Goal: Information Seeking & Learning: Find specific fact

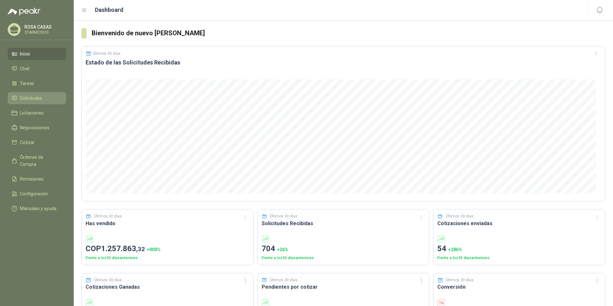
click at [35, 103] on link "Solicitudes" at bounding box center [37, 98] width 58 height 12
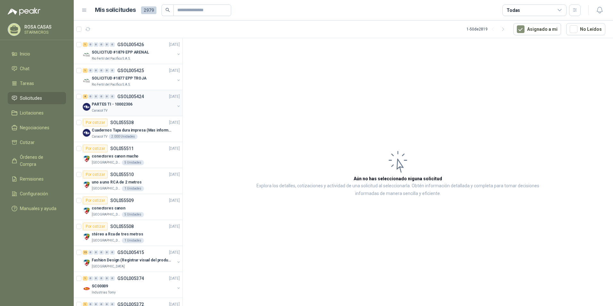
click at [153, 100] on div "PARTES TI - 10002306" at bounding box center [133, 104] width 83 height 8
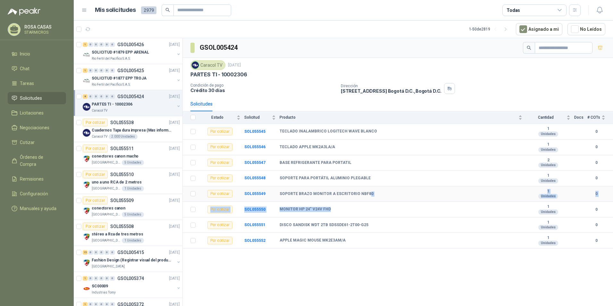
drag, startPoint x: 366, startPoint y: 197, endPoint x: 364, endPoint y: 204, distance: 6.2
click at [364, 204] on tbody "Por cotizar SOL055545 TECLADO INALAMBRICO LOGITECH WAVE [PERSON_NAME] 1 Unidade…" at bounding box center [398, 186] width 430 height 125
click at [366, 203] on td "MONITOR HP 24" V24V FHD" at bounding box center [402, 210] width 246 height 16
click at [376, 191] on div "SOPORTE BRAZO MONITOR A ESCRITORIO NBF80" at bounding box center [400, 193] width 243 height 5
drag, startPoint x: 280, startPoint y: 177, endPoint x: 365, endPoint y: 179, distance: 85.3
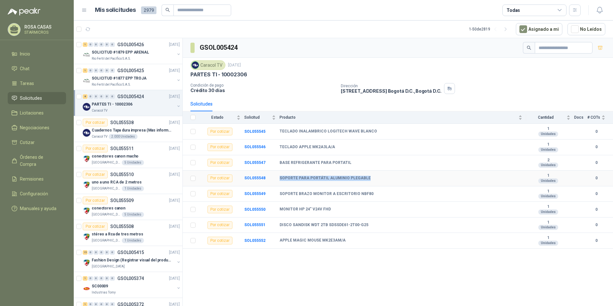
click at [365, 179] on div "SOPORTE PARA PORTÁTIL ALUMINIO PLEGABLE" at bounding box center [400, 178] width 243 height 5
copy b "SOPORTE PARA PORTÁTIL ALUMINIO PLEGABLE"
drag, startPoint x: 279, startPoint y: 193, endPoint x: 373, endPoint y: 198, distance: 93.4
click at [373, 198] on tr "Por cotizar SOL055549 SOPORTE BRAZO MONITOR A ESCRITORIO NBF80 1 Unidades 0" at bounding box center [398, 194] width 430 height 16
copy tr "SOPORTE BRAZO MONITOR A ESCRITORIO NBF80"
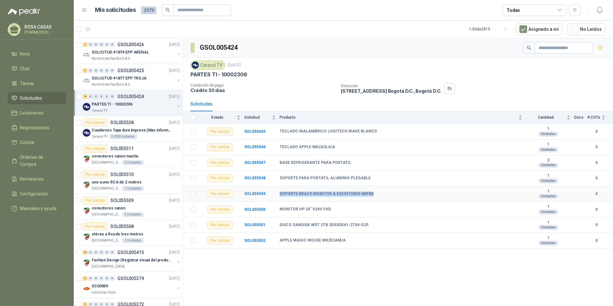
click at [368, 193] on div "SOPORTE BRAZO MONITOR A ESCRITORIO NBF80" at bounding box center [400, 193] width 243 height 5
drag, startPoint x: 370, startPoint y: 193, endPoint x: 354, endPoint y: 191, distance: 15.5
click at [354, 191] on div "SOPORTE BRAZO MONITOR A ESCRITORIO NBF80" at bounding box center [400, 193] width 243 height 5
copy b "NBF80"
drag, startPoint x: 279, startPoint y: 192, endPoint x: 369, endPoint y: 193, distance: 89.8
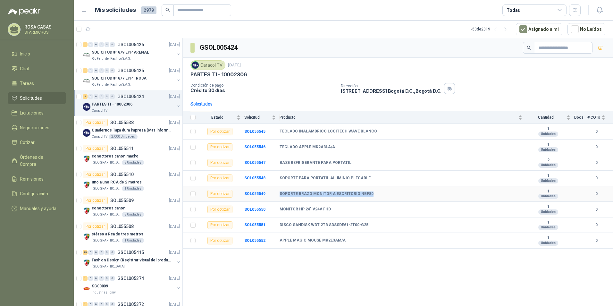
click at [369, 193] on tr "Por cotizar SOL055549 SOPORTE BRAZO MONITOR A ESCRITORIO NBF80 1 Unidades 0" at bounding box center [398, 194] width 430 height 16
copy tr "SOPORTE BRAZO MONITOR A ESCRITORIO NBF80"
drag, startPoint x: 279, startPoint y: 178, endPoint x: 368, endPoint y: 178, distance: 89.7
click at [368, 178] on tr "Por cotizar SOL055548 SOPORTE PARA PORTÁTIL ALUMINIO PLEGABLE 1 Unidades 0" at bounding box center [398, 179] width 430 height 16
copy tr "SOPORTE PARA PORTÁTIL ALUMINIO PLEGABLE"
